Goal: Information Seeking & Learning: Understand process/instructions

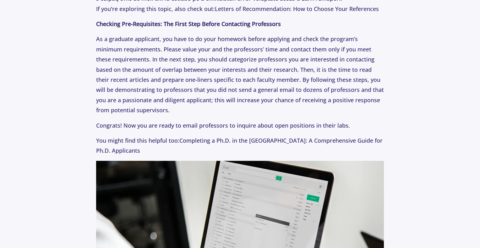
scroll to position [463, 0]
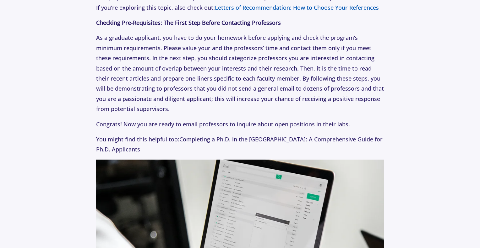
click at [255, 8] on span "Letters of Recommendation: How to Choose Your References" at bounding box center [297, 8] width 164 height 8
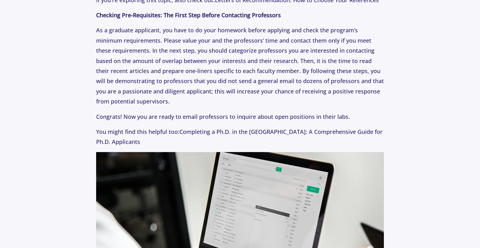
scroll to position [471, 0]
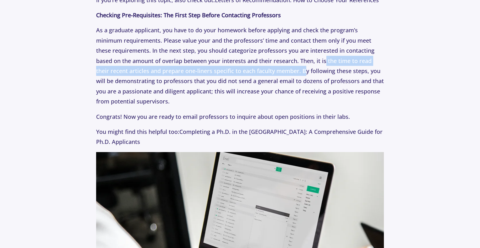
drag, startPoint x: 324, startPoint y: 62, endPoint x: 291, endPoint y: 71, distance: 34.1
click at [291, 71] on p "As a graduate applicant, you have to do your homework before applying and check…" at bounding box center [240, 65] width 288 height 81
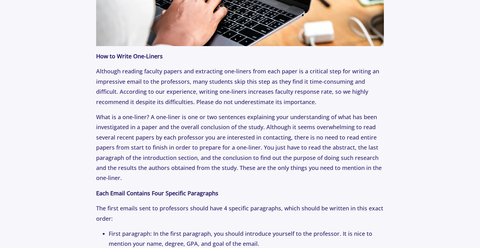
scroll to position [753, 0]
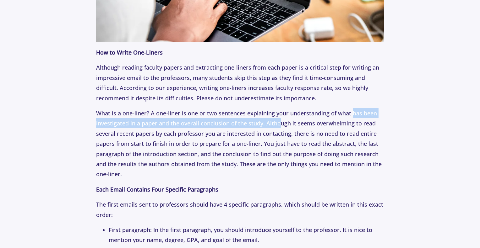
drag, startPoint x: 350, startPoint y: 110, endPoint x: 279, endPoint y: 126, distance: 73.4
click at [279, 126] on p "What is a one-liner? A one-liner is one or two sentences explaining your unders…" at bounding box center [240, 143] width 288 height 71
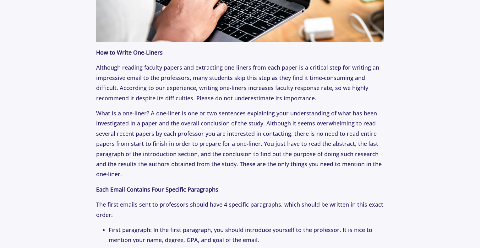
click at [335, 121] on p "What is a one-liner? A one-liner is one or two sentences explaining your unders…" at bounding box center [240, 143] width 288 height 71
drag, startPoint x: 202, startPoint y: 153, endPoint x: 262, endPoint y: 155, distance: 60.6
click at [262, 155] on p "What is a one-liner? A one-liner is one or two sentences explaining your unders…" at bounding box center [240, 143] width 288 height 71
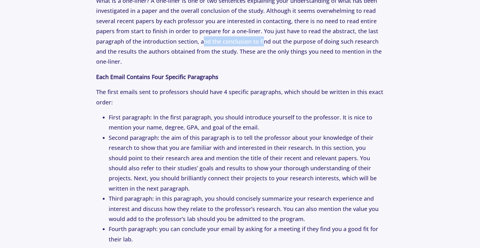
scroll to position [879, 0]
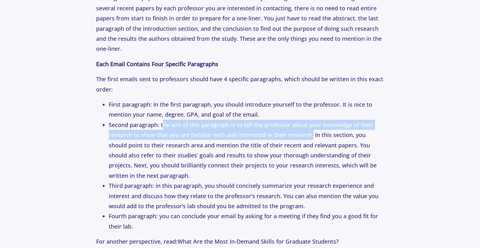
drag, startPoint x: 162, startPoint y: 121, endPoint x: 311, endPoint y: 133, distance: 149.6
click at [311, 133] on li "Second paragraph: the aim of this paragraph is to tell the professor about your…" at bounding box center [246, 150] width 275 height 61
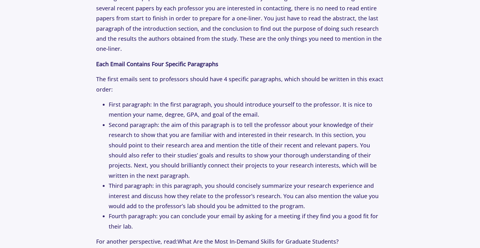
click at [258, 141] on li "Second paragraph: the aim of this paragraph is to tell the professor about your…" at bounding box center [246, 150] width 275 height 61
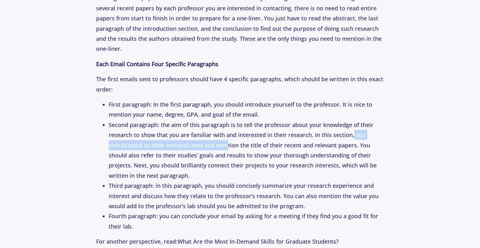
drag, startPoint x: 352, startPoint y: 134, endPoint x: 208, endPoint y: 147, distance: 144.6
click at [208, 147] on li "Second paragraph: the aim of this paragraph is to tell the professor about your…" at bounding box center [246, 150] width 275 height 61
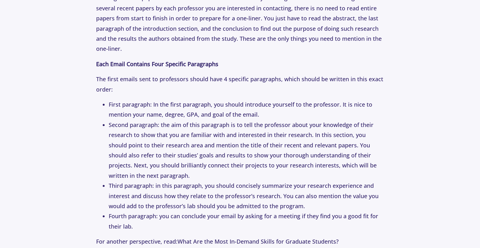
click at [244, 142] on li "Second paragraph: the aim of this paragraph is to tell the professor about your…" at bounding box center [246, 150] width 275 height 61
drag, startPoint x: 115, startPoint y: 158, endPoint x: 154, endPoint y: 158, distance: 38.6
click at [154, 158] on li "Second paragraph: the aim of this paragraph is to tell the professor about your…" at bounding box center [246, 150] width 275 height 61
click at [220, 162] on li "Second paragraph: the aim of this paragraph is to tell the professor about your…" at bounding box center [246, 150] width 275 height 61
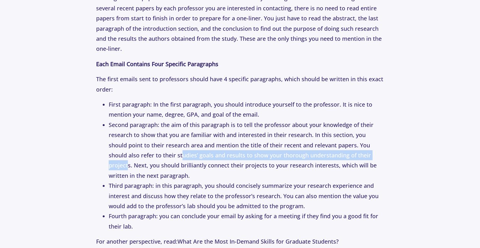
drag, startPoint x: 357, startPoint y: 153, endPoint x: 150, endPoint y: 154, distance: 206.8
click at [150, 154] on li "Second paragraph: the aim of this paragraph is to tell the professor about your…" at bounding box center [246, 150] width 275 height 61
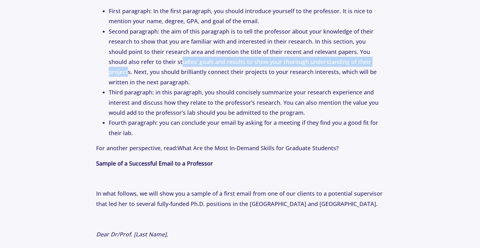
scroll to position [973, 0]
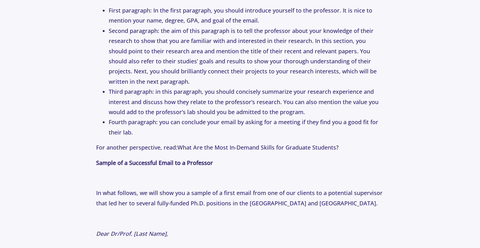
click at [356, 101] on li "Third paragraph: in this paragraph, you should concisely summarize your researc…" at bounding box center [246, 102] width 275 height 30
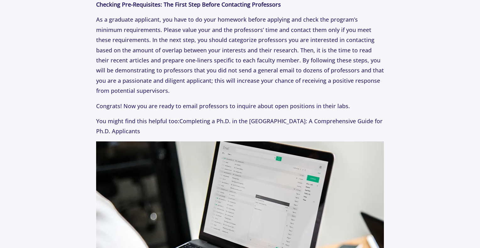
scroll to position [609, 0]
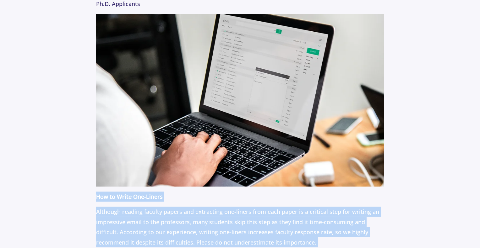
drag, startPoint x: 193, startPoint y: 178, endPoint x: 98, endPoint y: 198, distance: 97.2
copy p "How to Write One-Liners Although reading faculty papers and extracting one-line…"
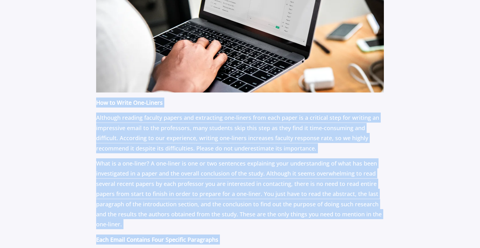
click at [174, 149] on p "Although reading faculty papers and extracting one-liners from each paper is a …" at bounding box center [240, 133] width 288 height 41
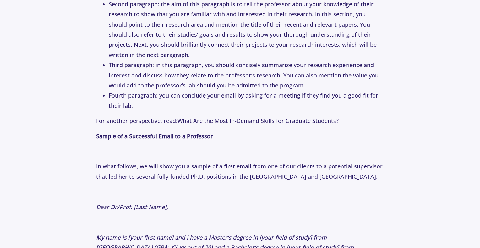
scroll to position [1111, 0]
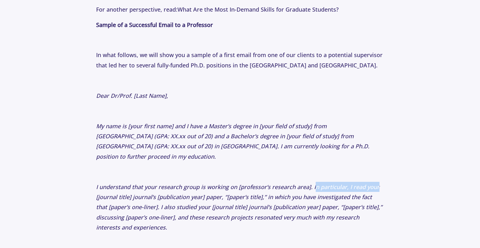
drag, startPoint x: 313, startPoint y: 174, endPoint x: 392, endPoint y: 172, distance: 79.8
click at [392, 172] on section "Tips [DATE] How to Email Professors: The Perfect First Email to Professors Auth…" at bounding box center [240, 83] width 480 height 2289
copy icon "n particular, I read your"
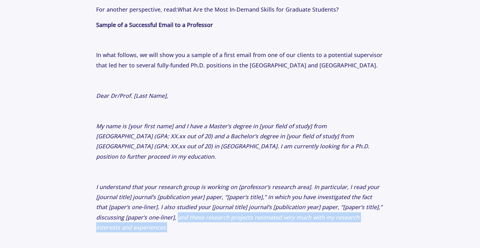
drag, startPoint x: 178, startPoint y: 208, endPoint x: 154, endPoint y: 215, distance: 24.4
click at [154, 215] on p "I understand that your research group is working on [professor’s research area]…" at bounding box center [240, 207] width 288 height 51
copy icon "and these research projects resonated very much with my research interests and …"
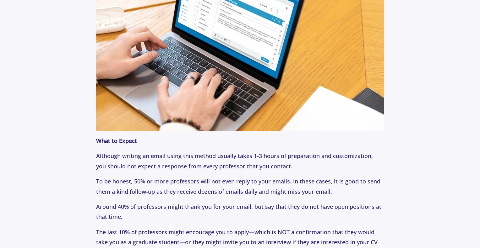
scroll to position [1707, 0]
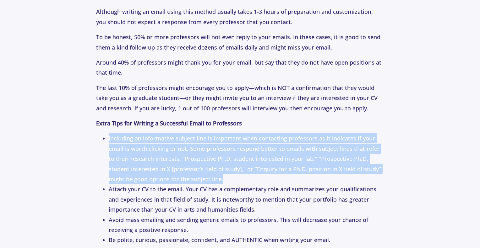
drag, startPoint x: 107, startPoint y: 128, endPoint x: 218, endPoint y: 167, distance: 118.0
click at [218, 167] on ul "Including an informative subject line is important when contacting professors a…" at bounding box center [240, 214] width 288 height 163
copy li "Including an informative subject line is important when contacting professors a…"
